Goal: Check status: Check status

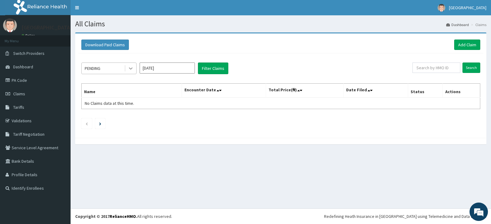
click at [130, 70] on icon at bounding box center [131, 68] width 6 height 6
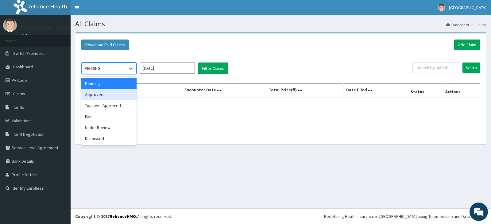
click at [126, 95] on div "Approved" at bounding box center [108, 94] width 55 height 11
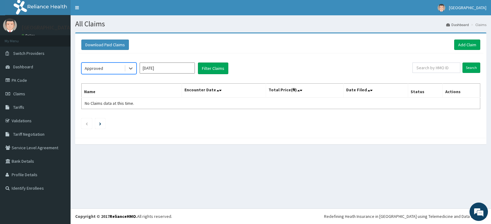
click at [190, 70] on input "[DATE]" at bounding box center [167, 68] width 55 height 11
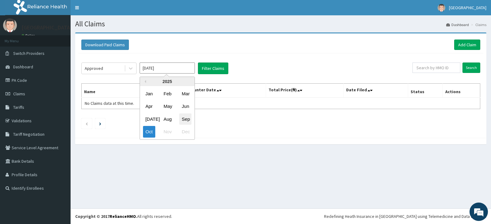
click at [183, 118] on div "Sep" at bounding box center [185, 118] width 12 height 11
type input "[DATE]"
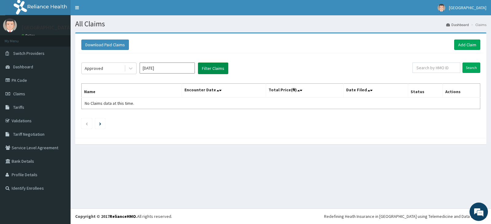
click at [215, 67] on button "Filter Claims" at bounding box center [213, 69] width 30 height 12
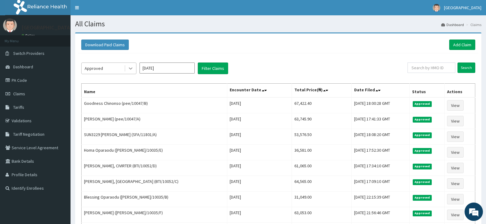
click at [132, 69] on icon at bounding box center [131, 68] width 6 height 6
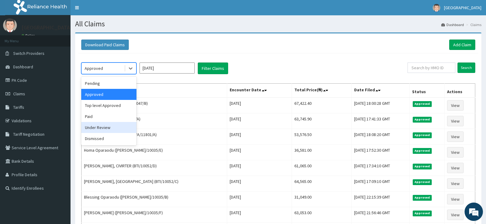
click at [104, 128] on div "Under Review" at bounding box center [108, 127] width 55 height 11
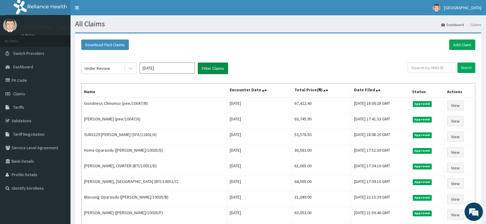
click at [214, 67] on button "Filter Claims" at bounding box center [213, 69] width 30 height 12
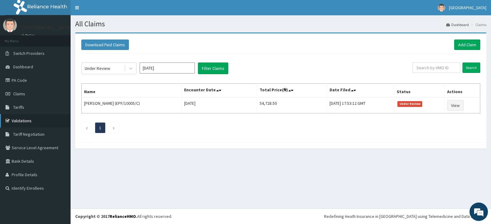
click at [26, 121] on link "Validations" at bounding box center [35, 120] width 71 height 13
